Goal: Transaction & Acquisition: Purchase product/service

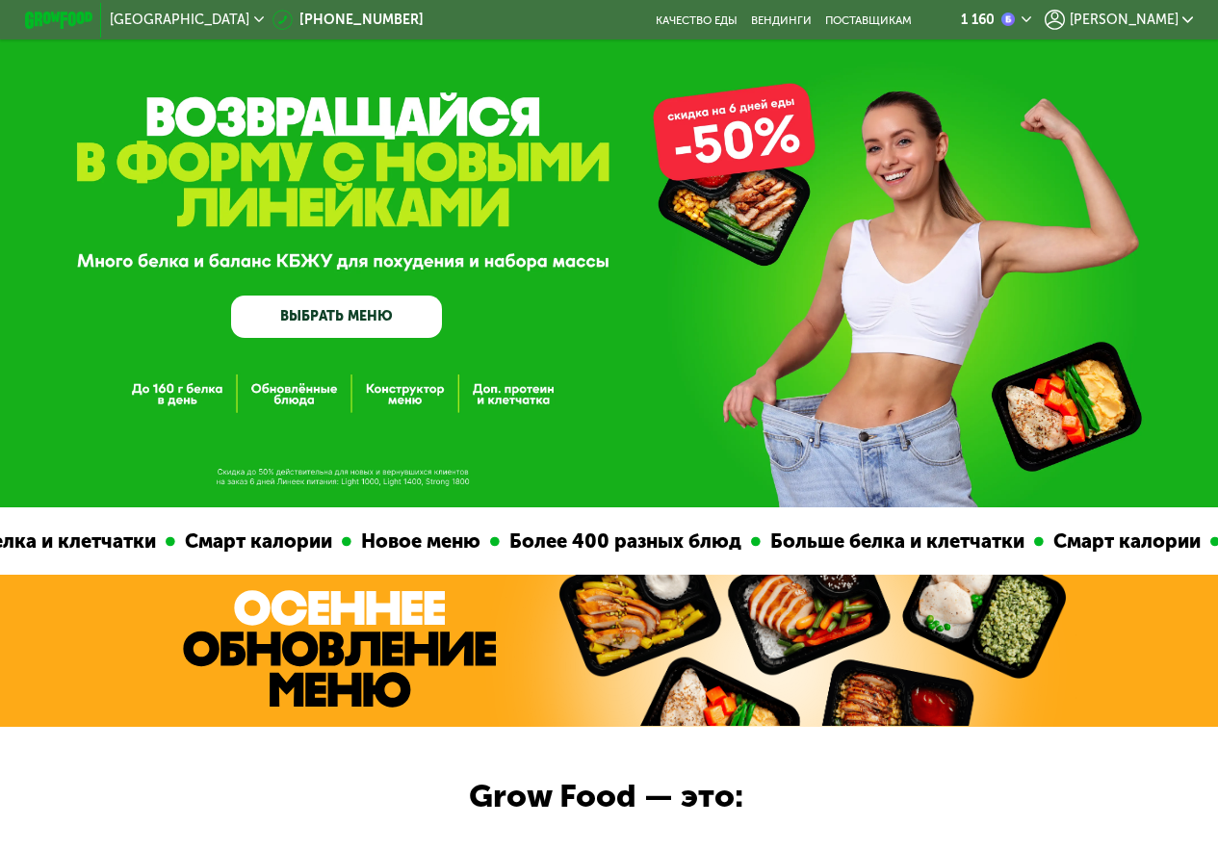
click at [329, 337] on link "ВЫБРАТЬ МЕНЮ" at bounding box center [336, 317] width 211 height 42
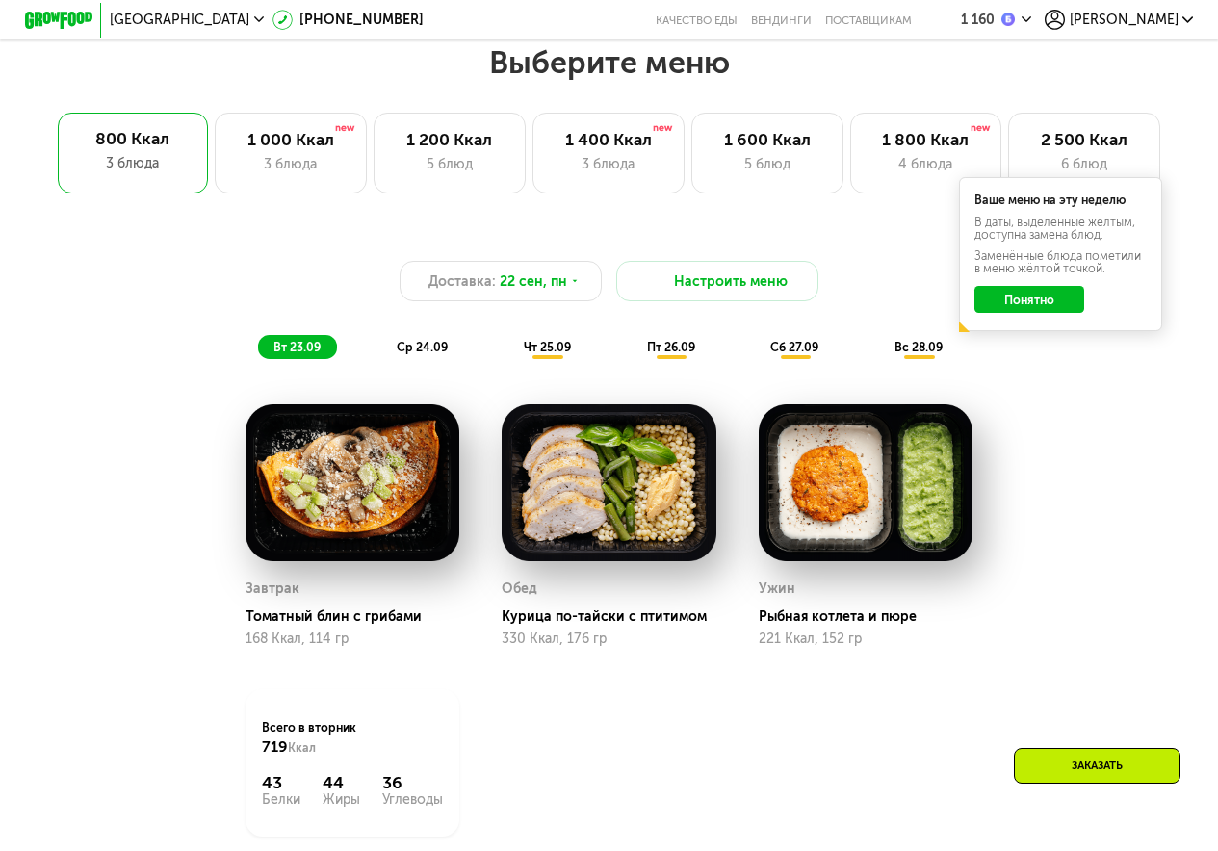
scroll to position [1046, 0]
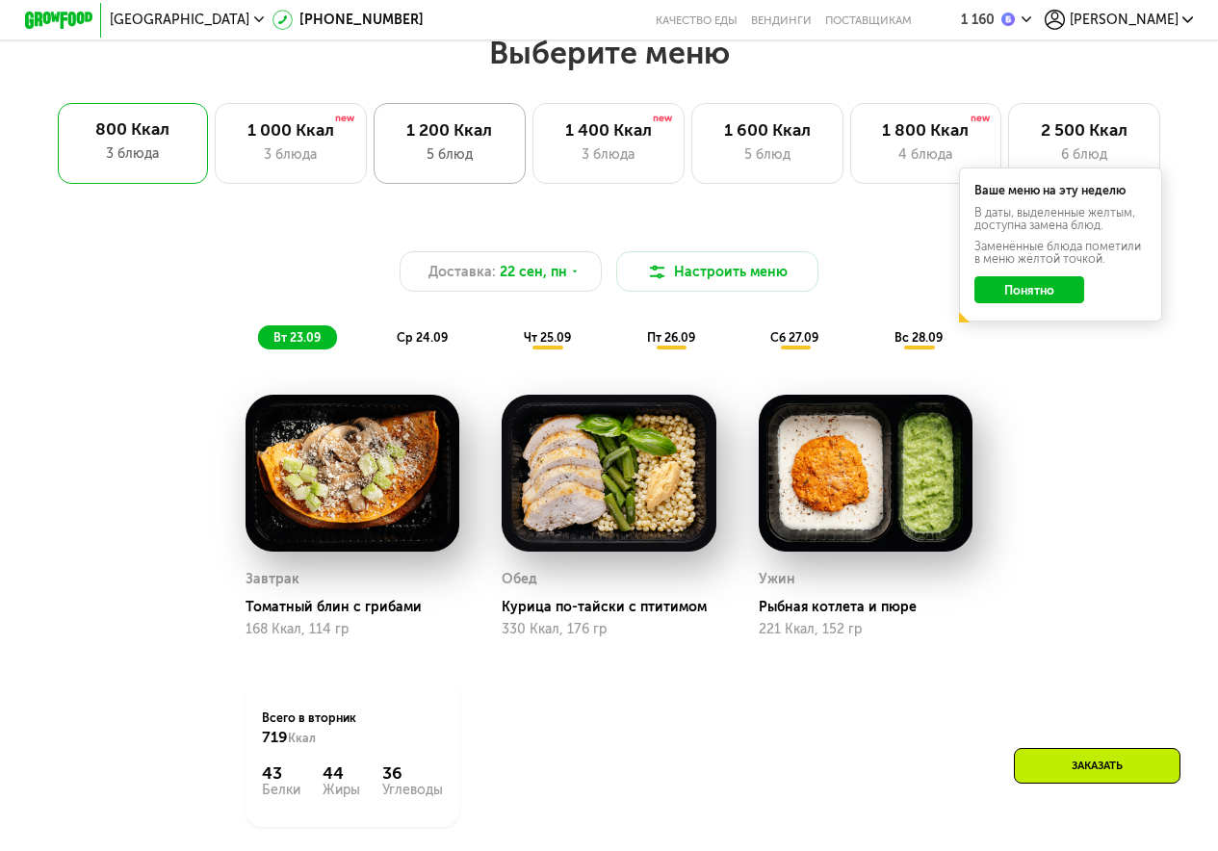
click at [399, 141] on div "1 200 Ккал" at bounding box center [449, 130] width 116 height 20
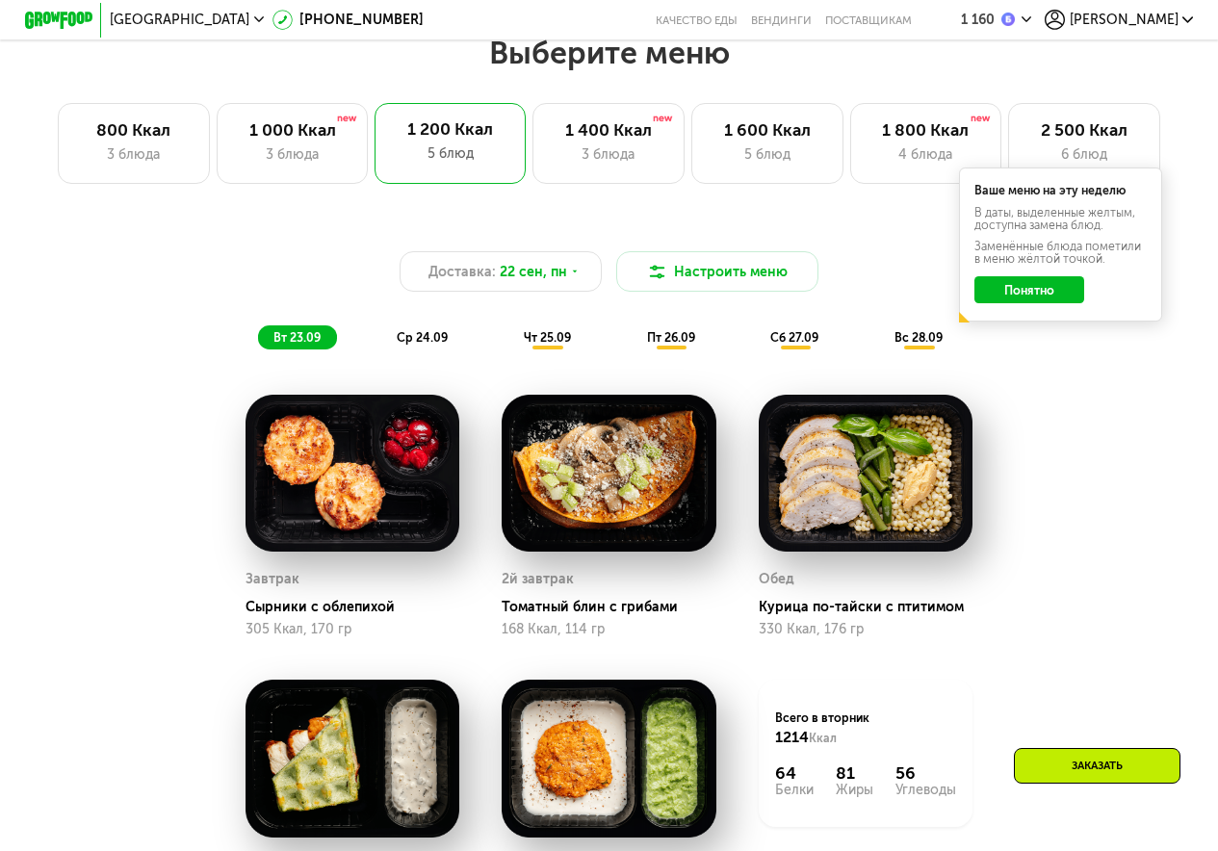
click at [1039, 303] on button "Понятно" at bounding box center [1028, 289] width 109 height 27
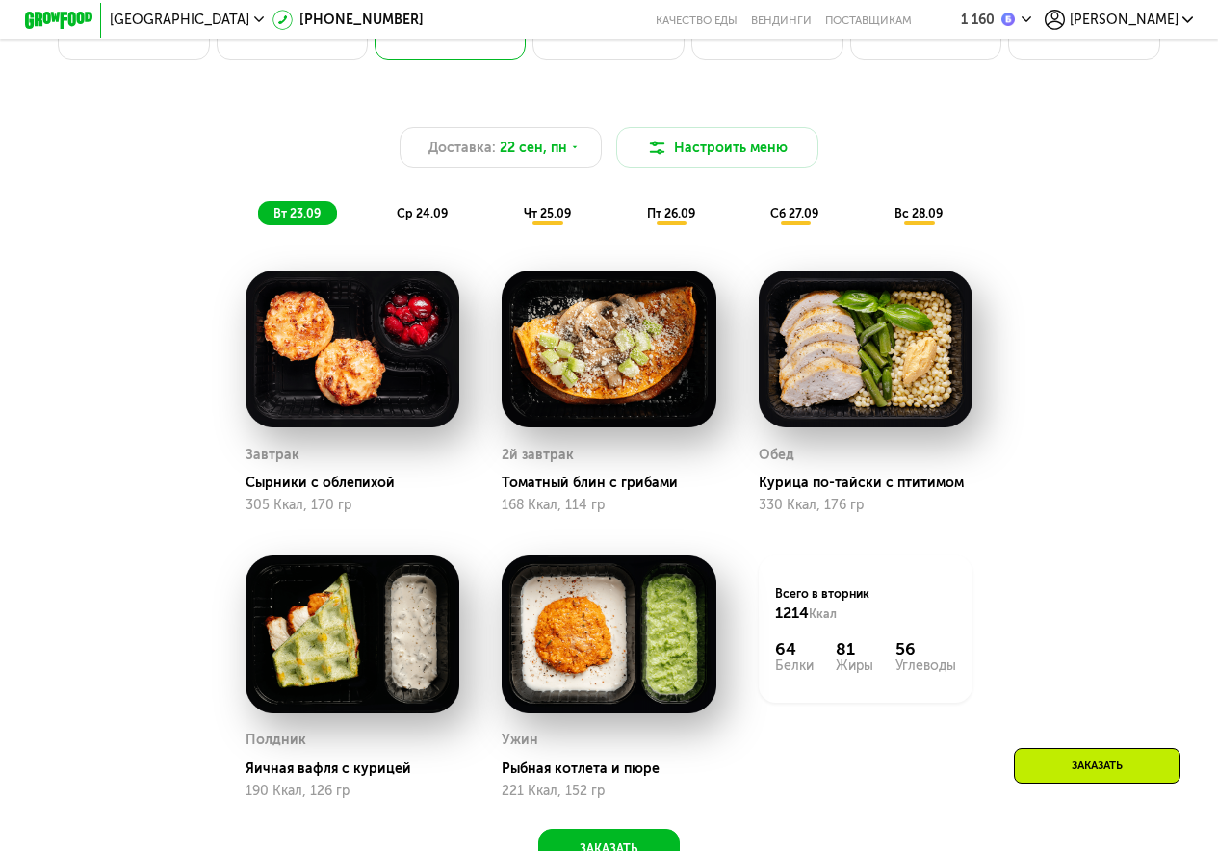
scroll to position [1112, 0]
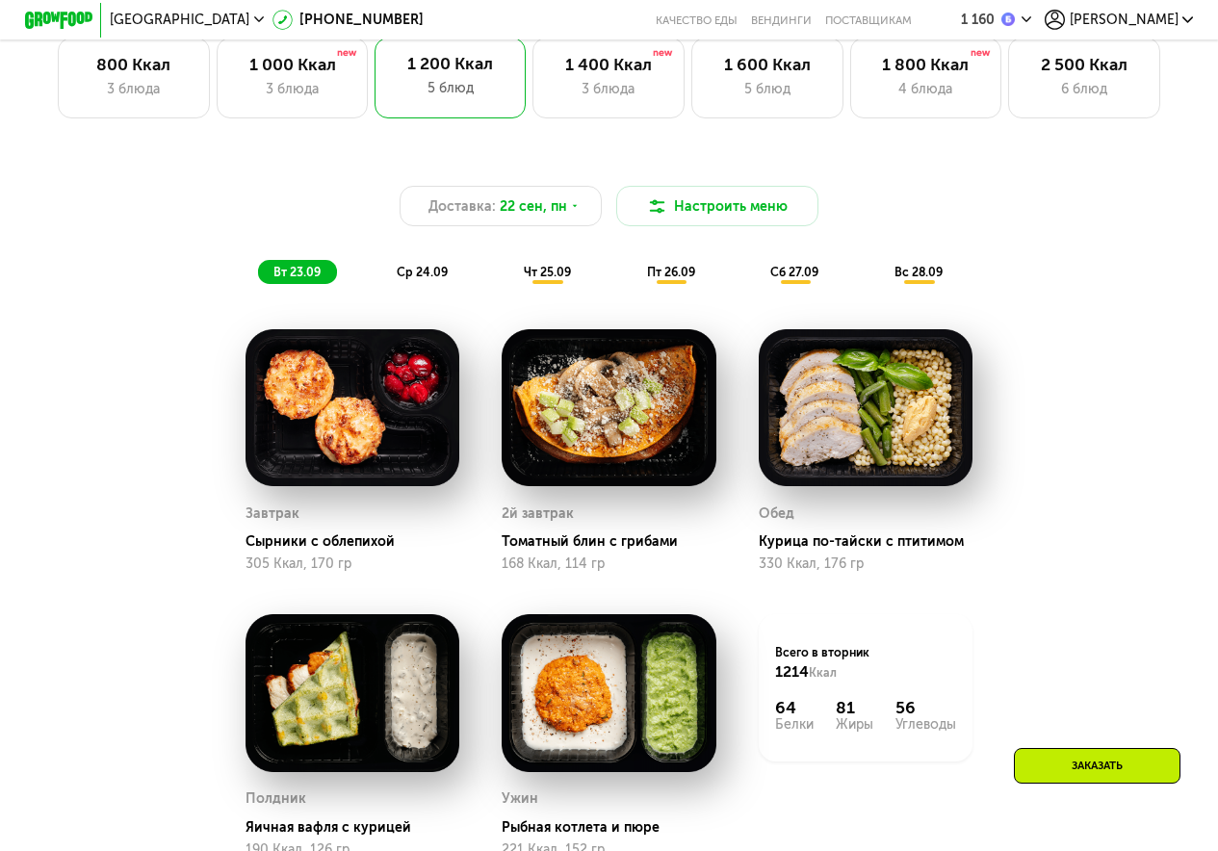
click at [394, 270] on div "ср 24.09" at bounding box center [422, 272] width 83 height 24
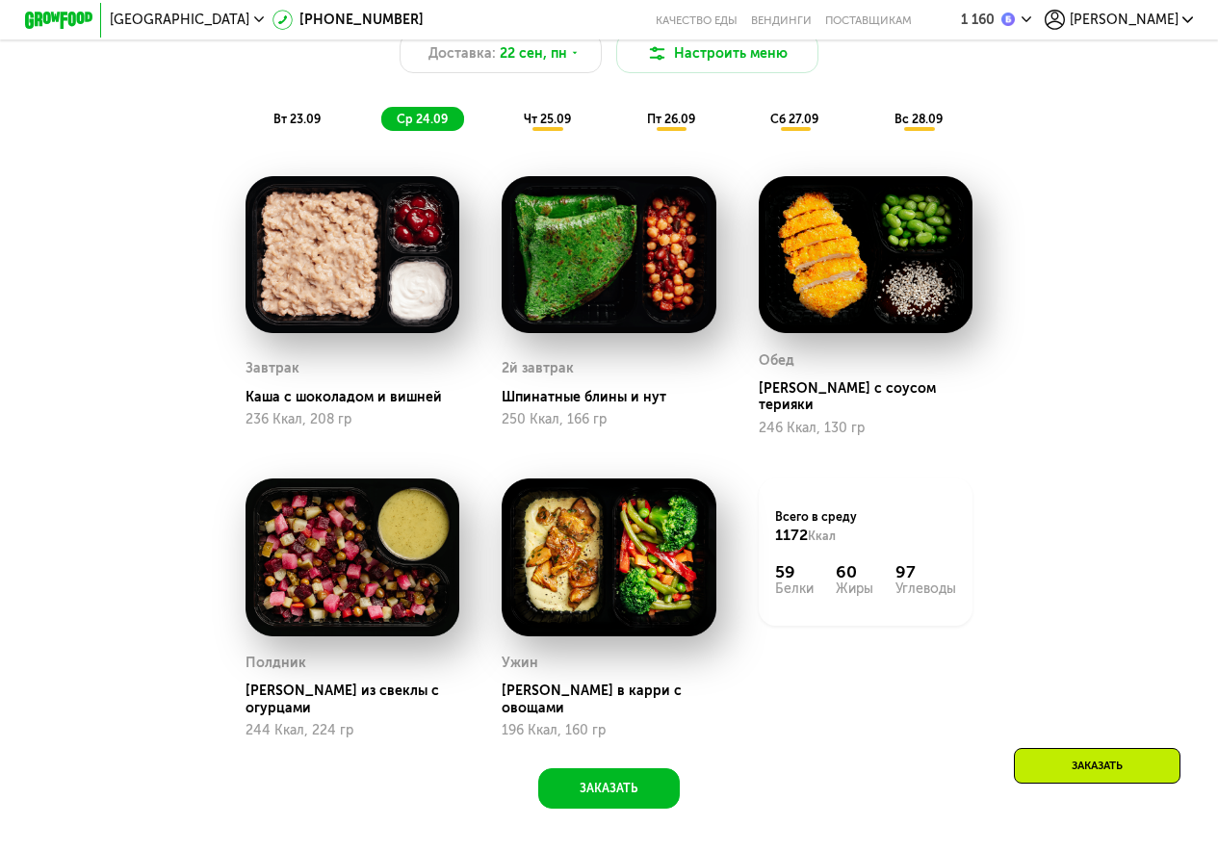
scroll to position [1199, 0]
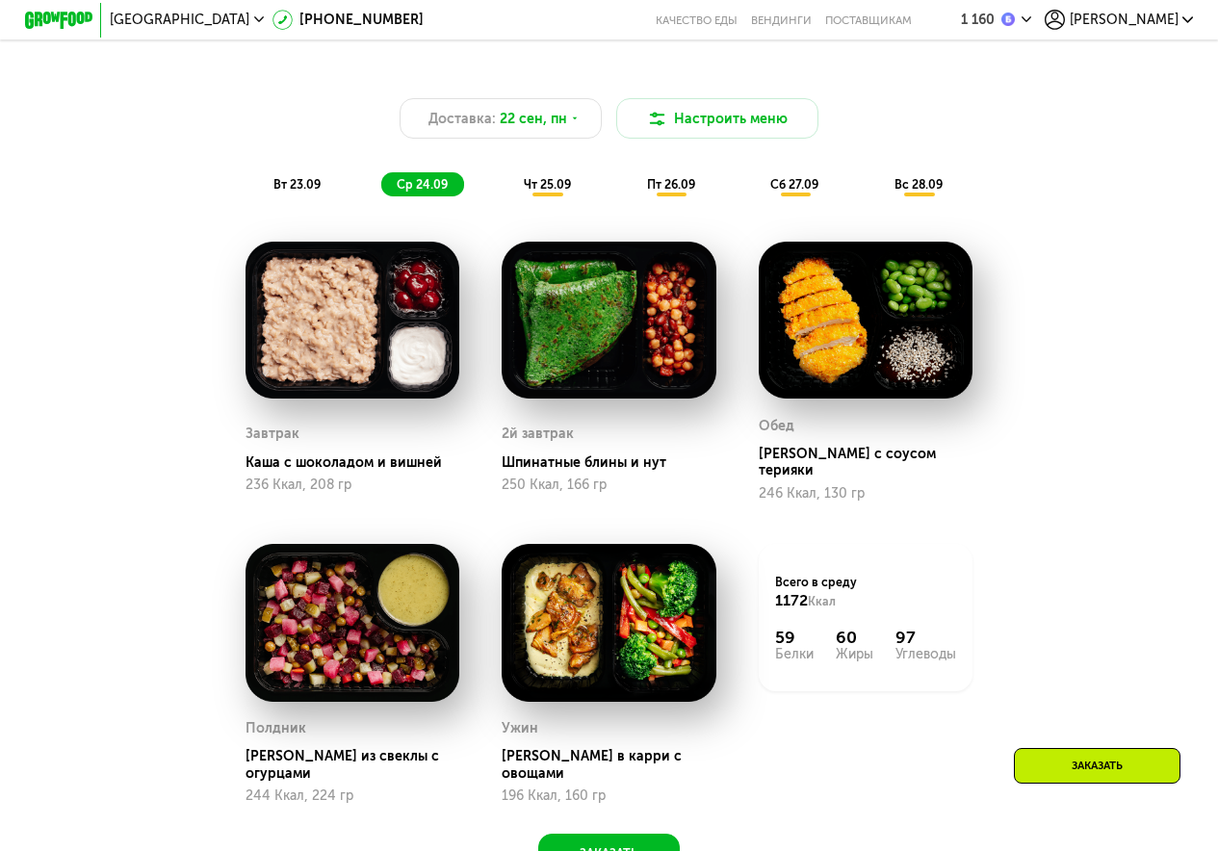
click at [545, 184] on div "чт 25.09" at bounding box center [547, 184] width 79 height 24
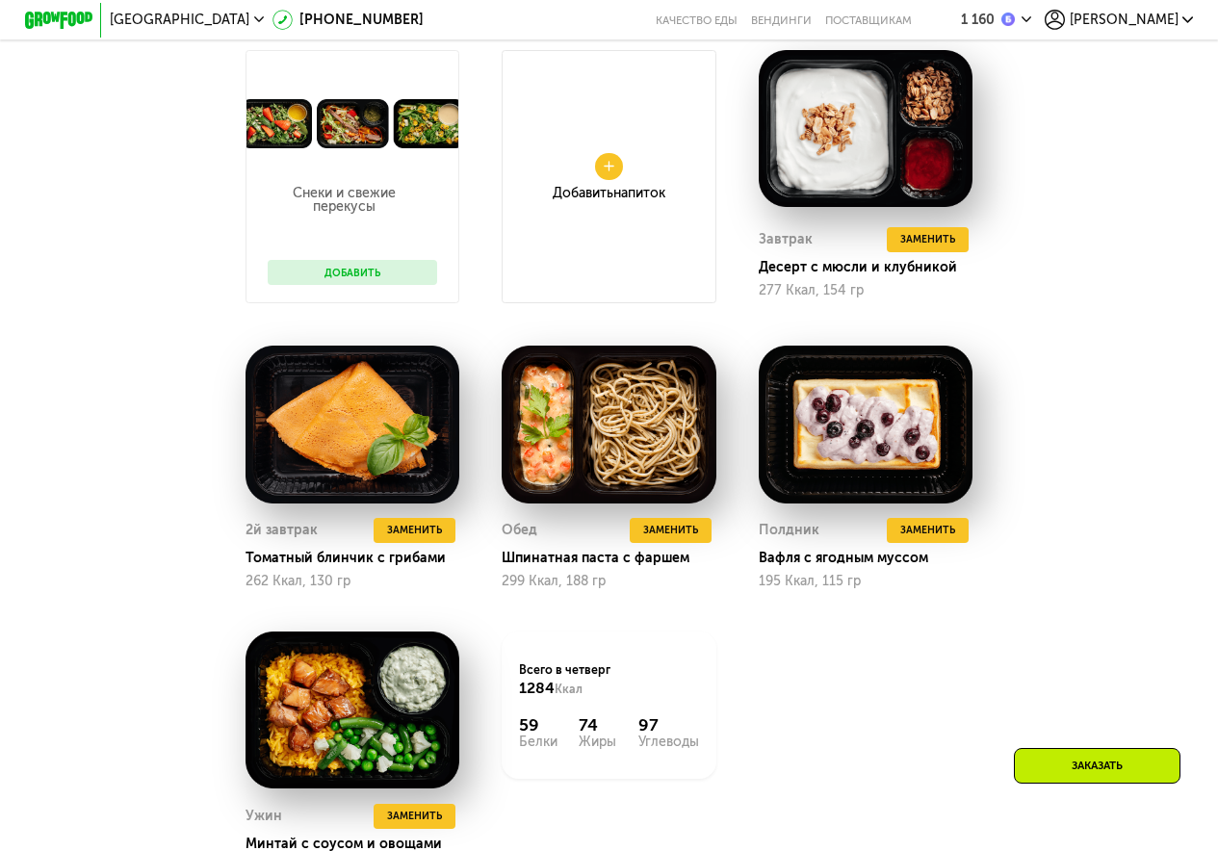
scroll to position [1161, 0]
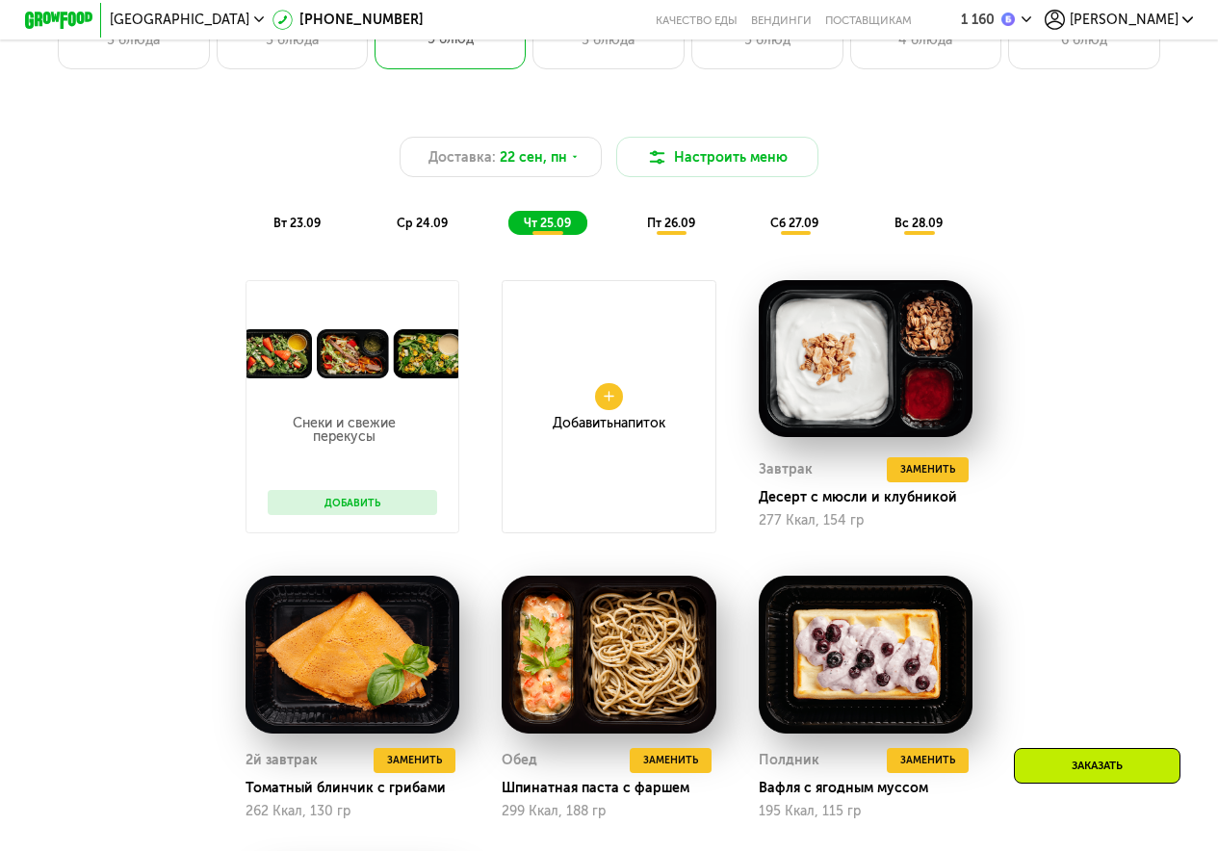
click at [654, 229] on span "пт 26.09" at bounding box center [671, 223] width 48 height 14
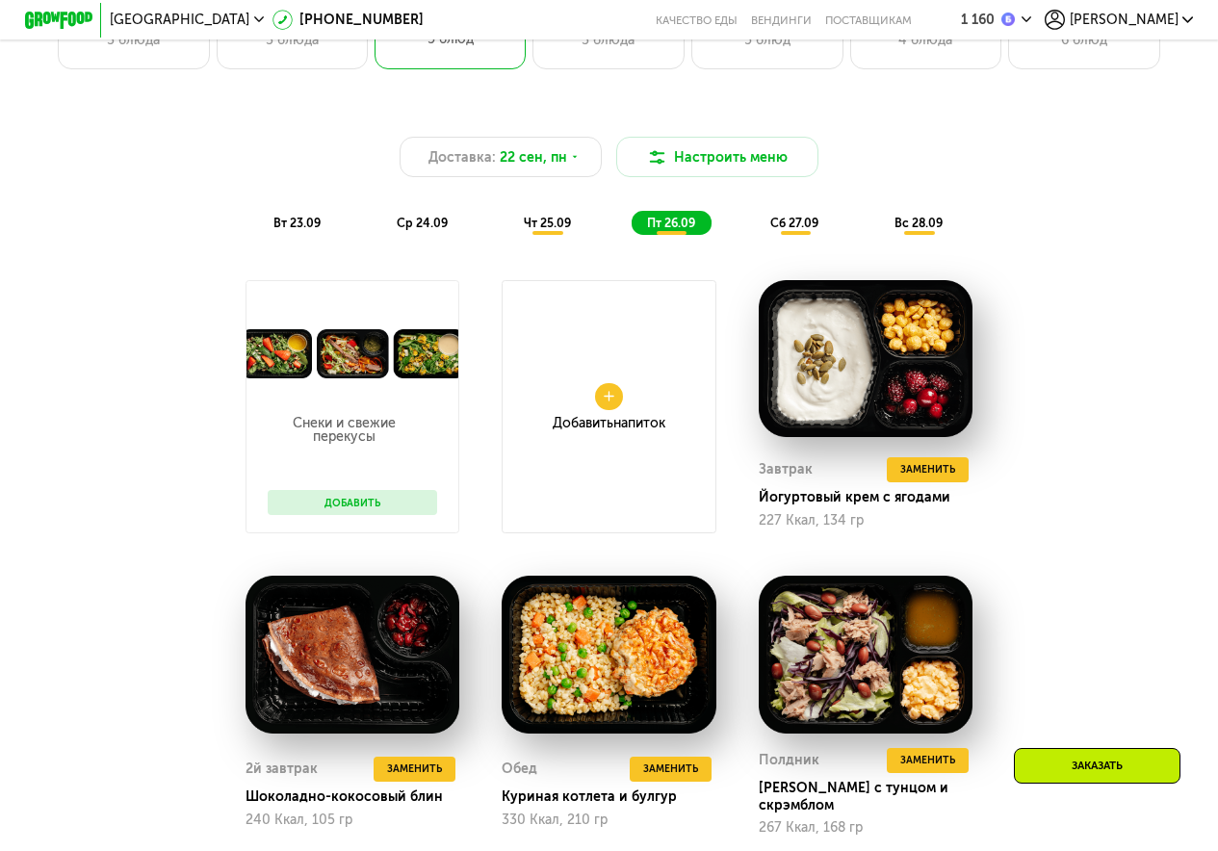
click at [524, 230] on span "чт 25.09" at bounding box center [547, 223] width 47 height 14
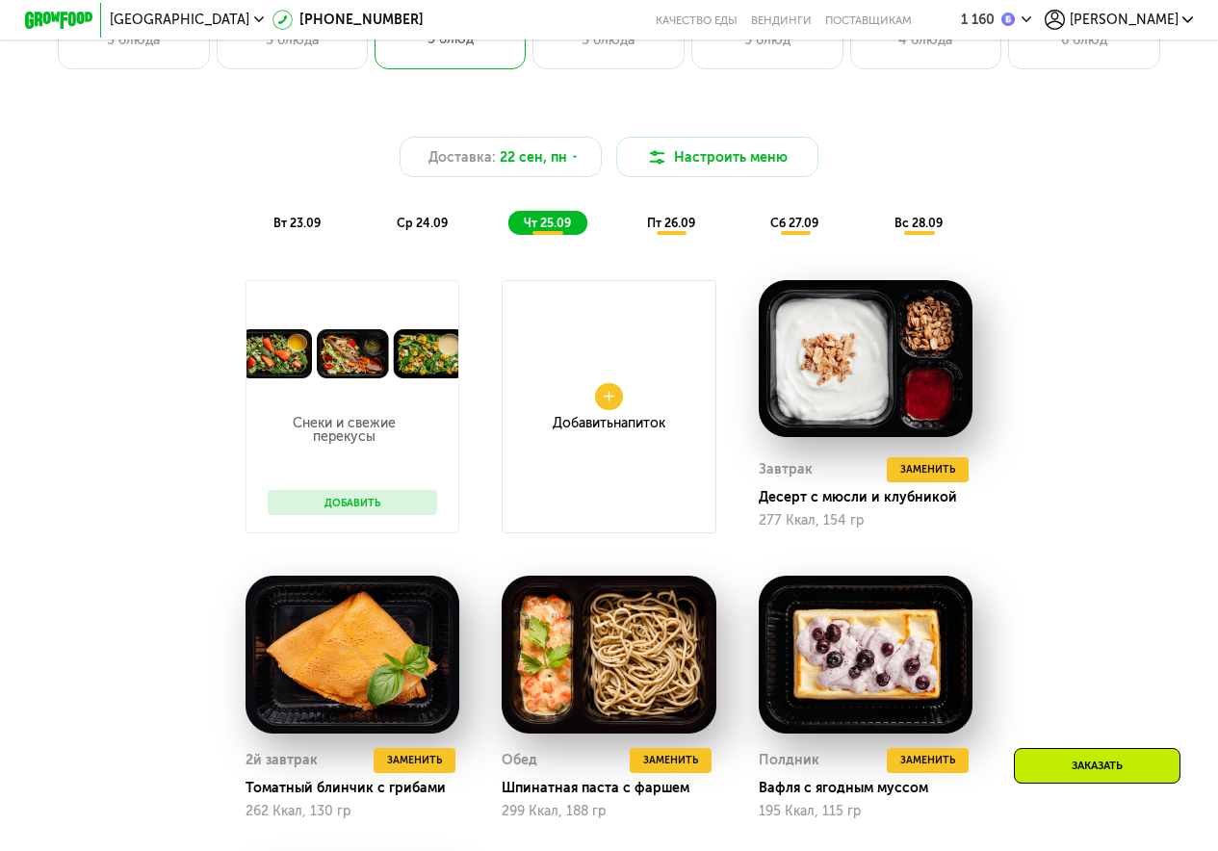
click at [642, 227] on div "пт 26.09" at bounding box center [671, 223] width 80 height 24
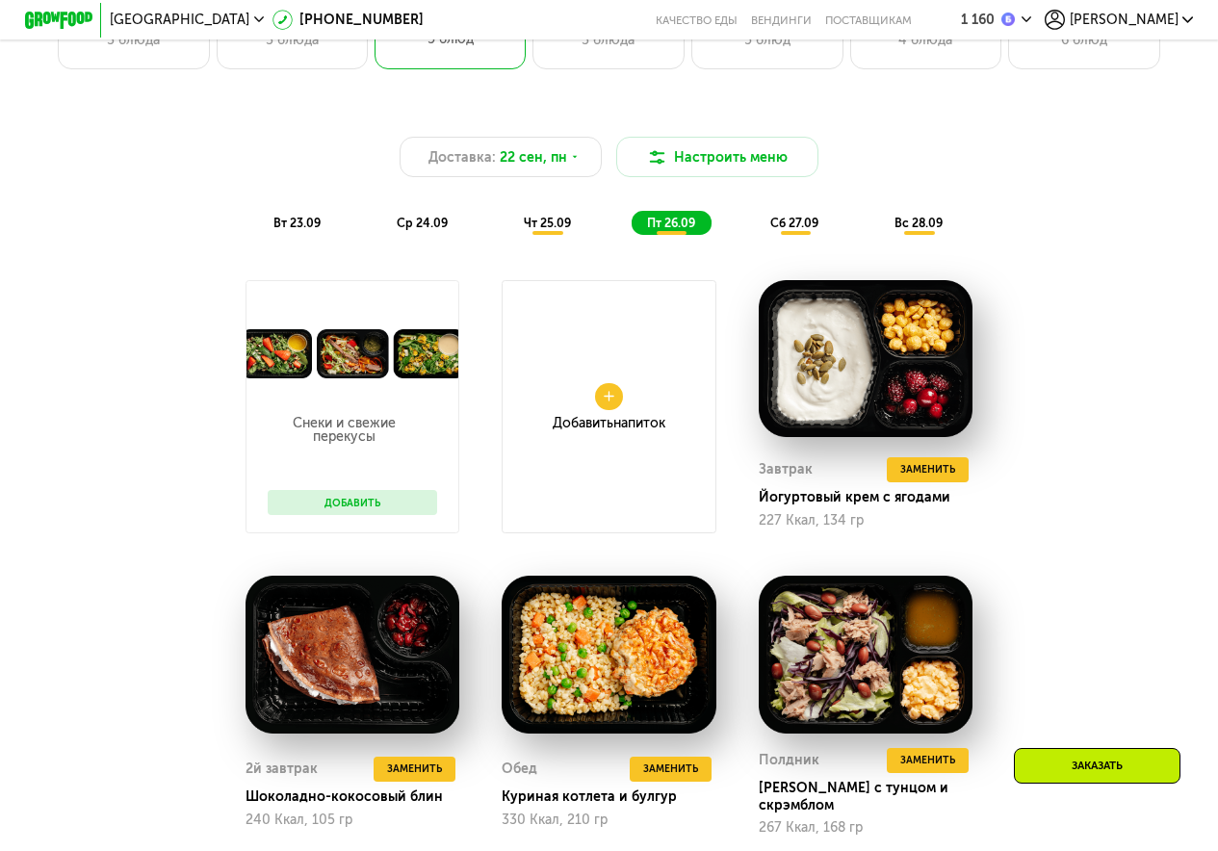
drag, startPoint x: 1218, startPoint y: 191, endPoint x: 1230, endPoint y: 214, distance: 26.3
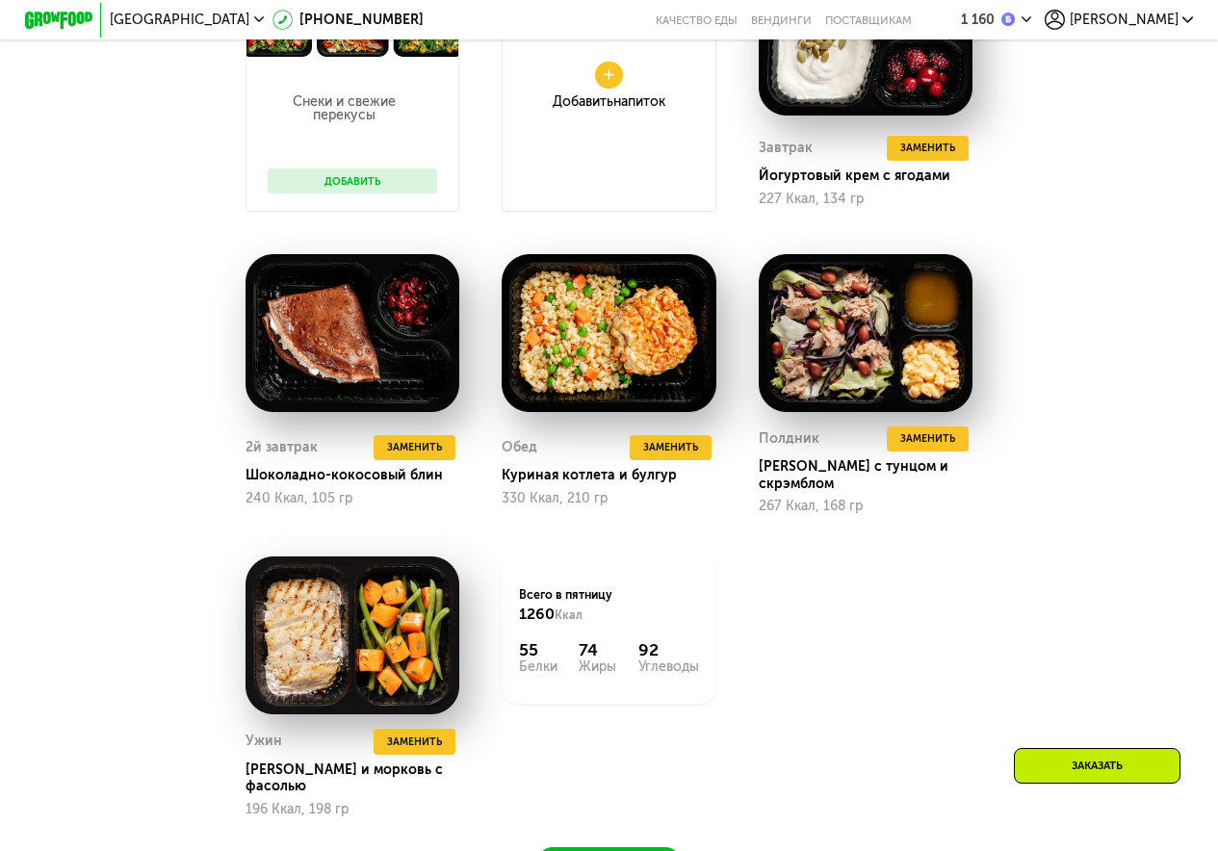
scroll to position [1131, 0]
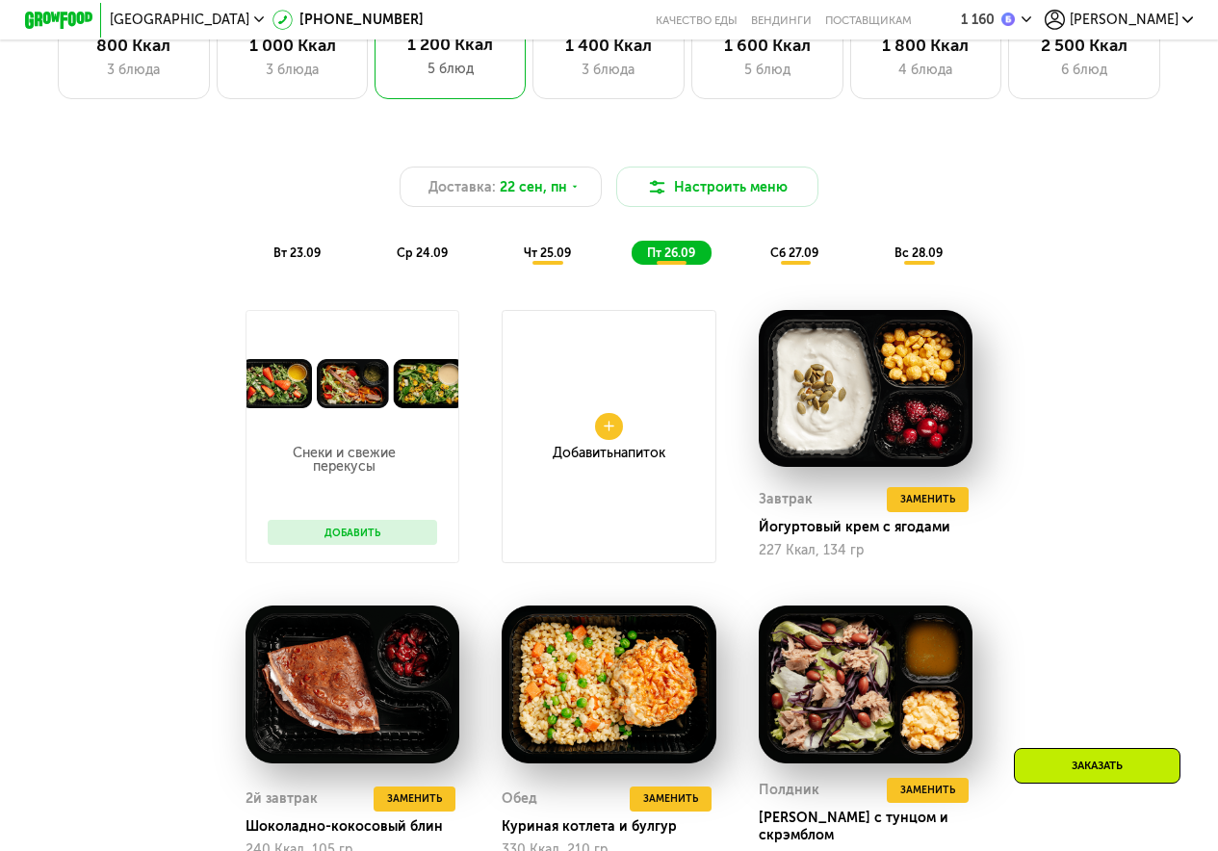
click at [785, 260] on span "сб 27.09" at bounding box center [794, 252] width 48 height 14
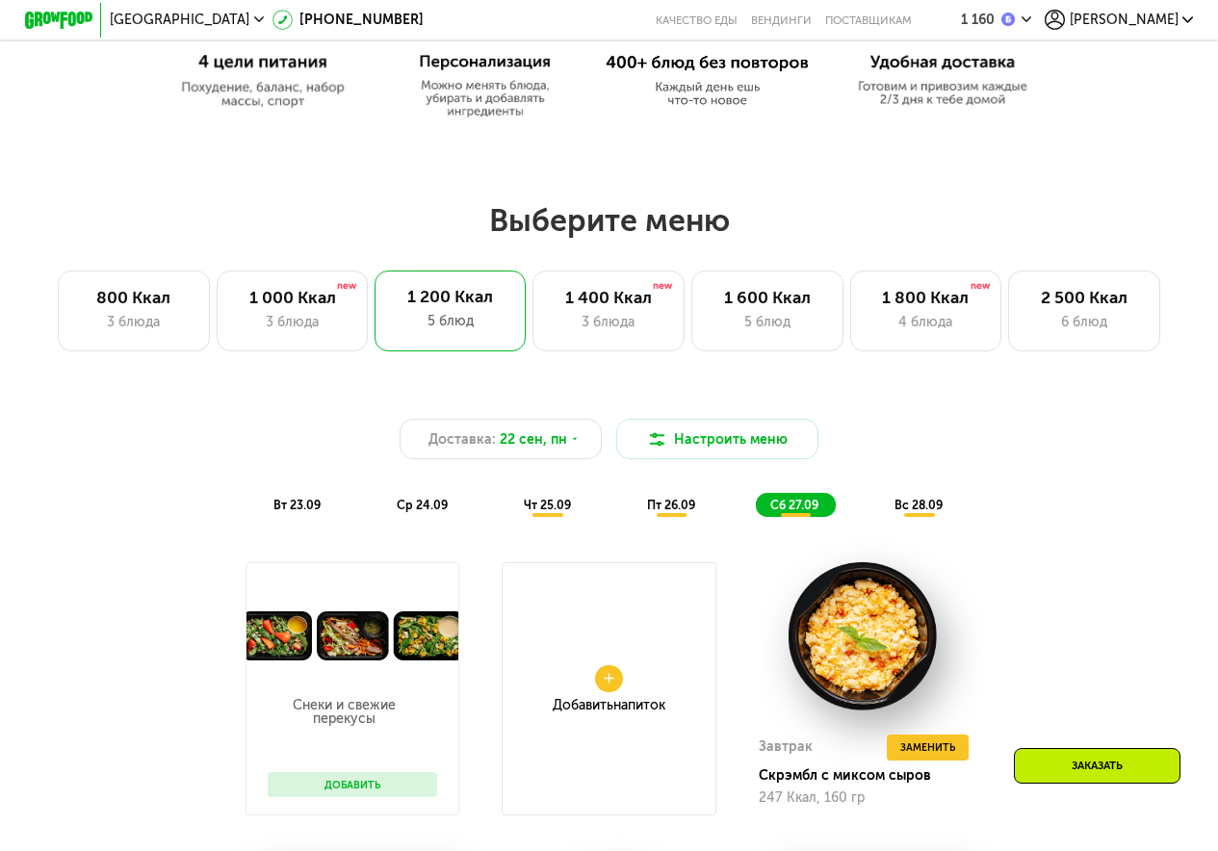
scroll to position [1116, 0]
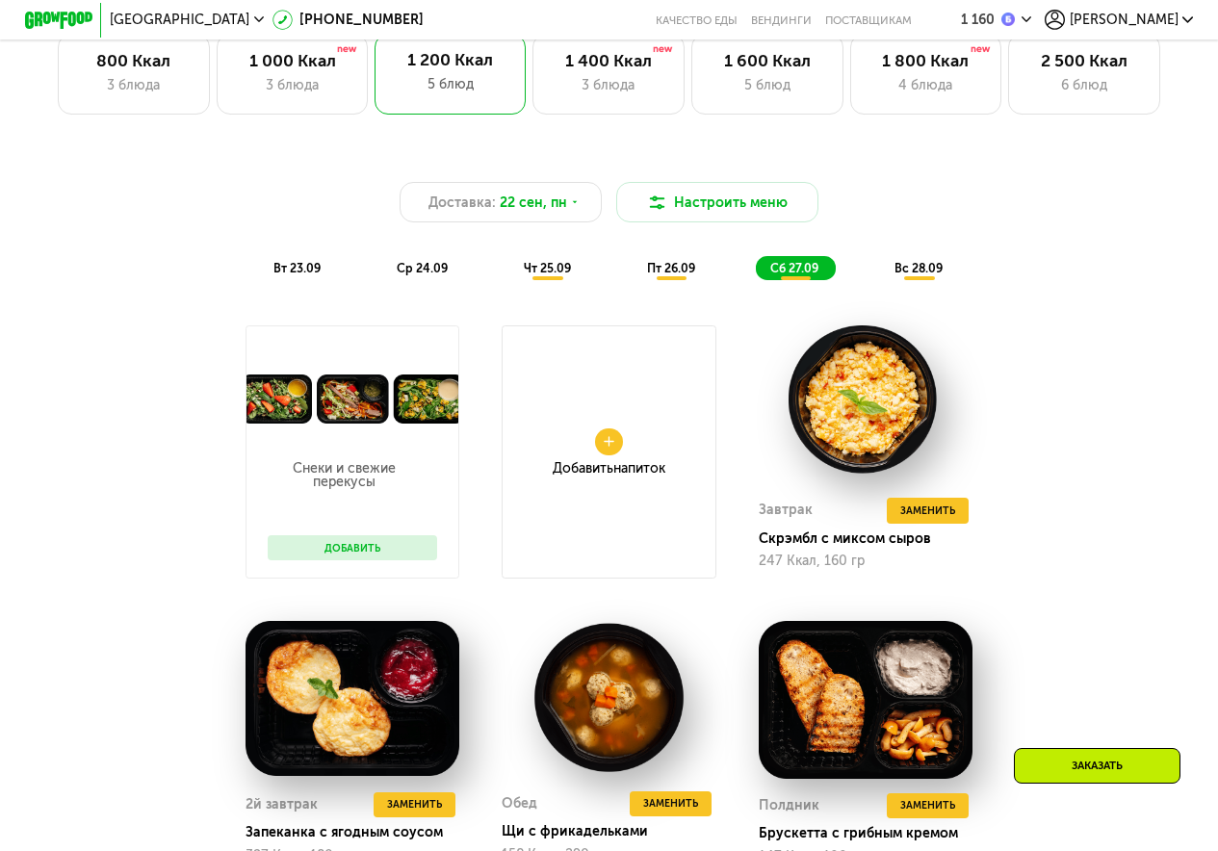
click at [947, 279] on div "вс 28.09" at bounding box center [920, 268] width 80 height 24
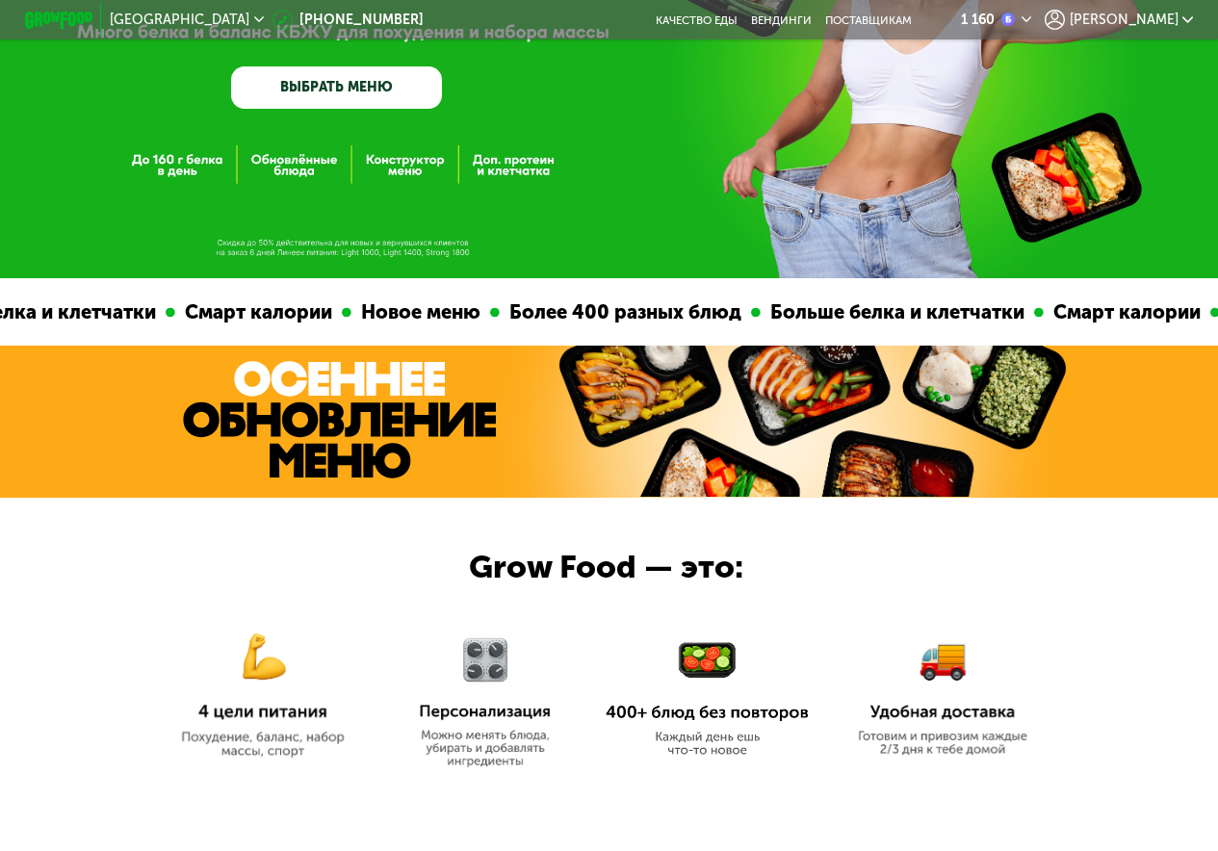
scroll to position [0, 0]
